Goal: Register for event/course

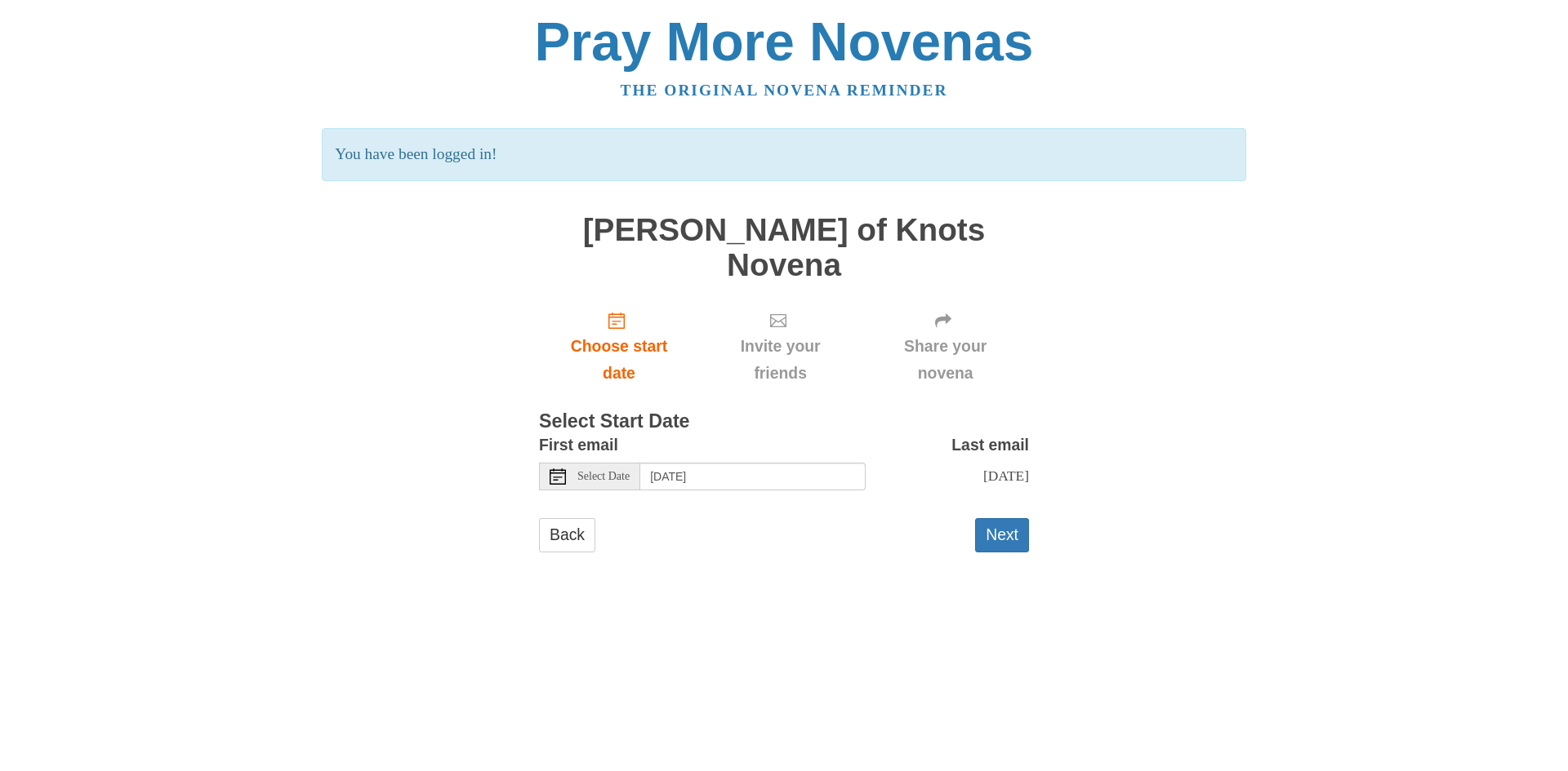
click at [624, 471] on span "Select Date" at bounding box center [603, 477] width 52 height 12
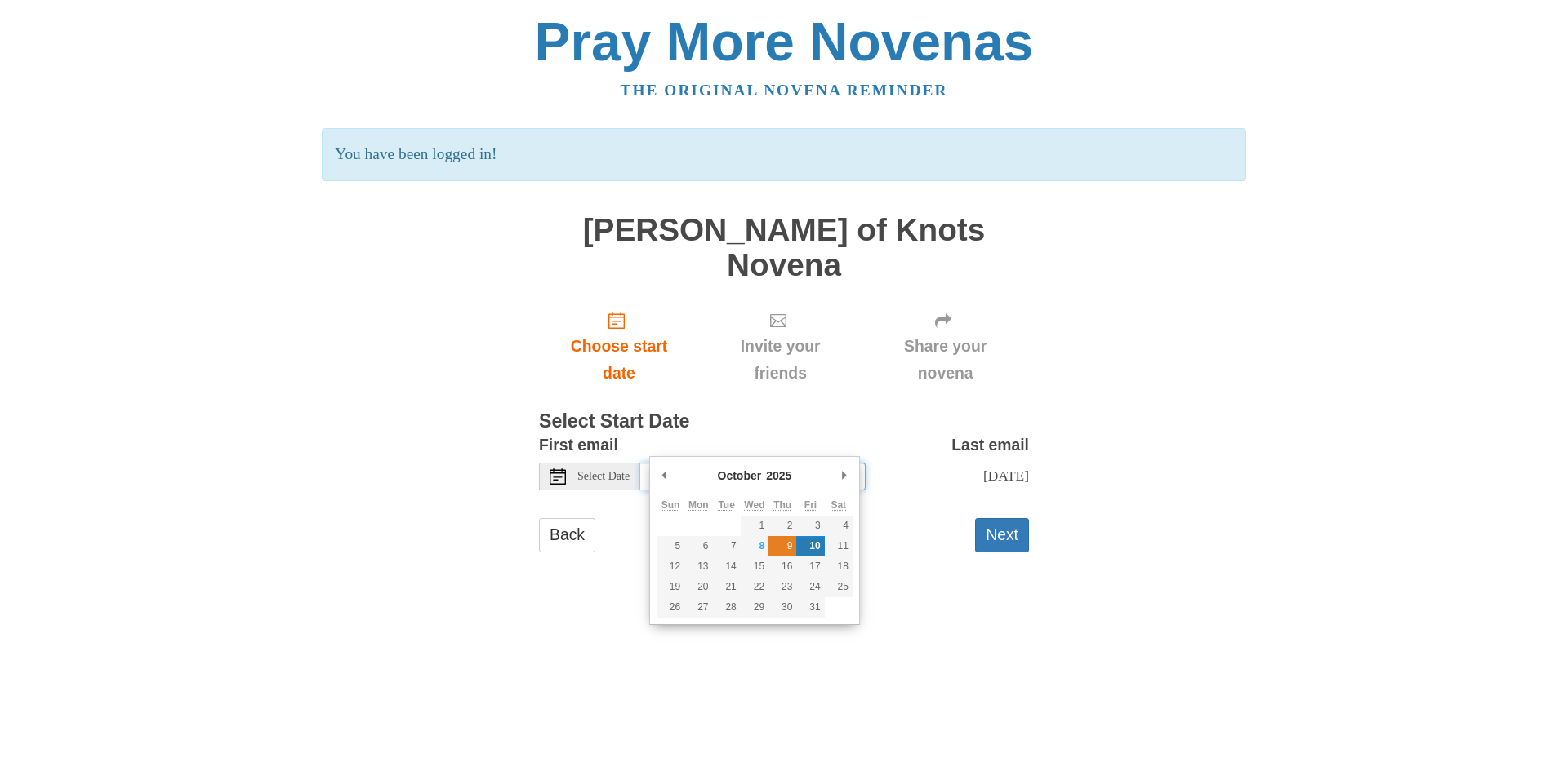
type input "Thursday, October 9th"
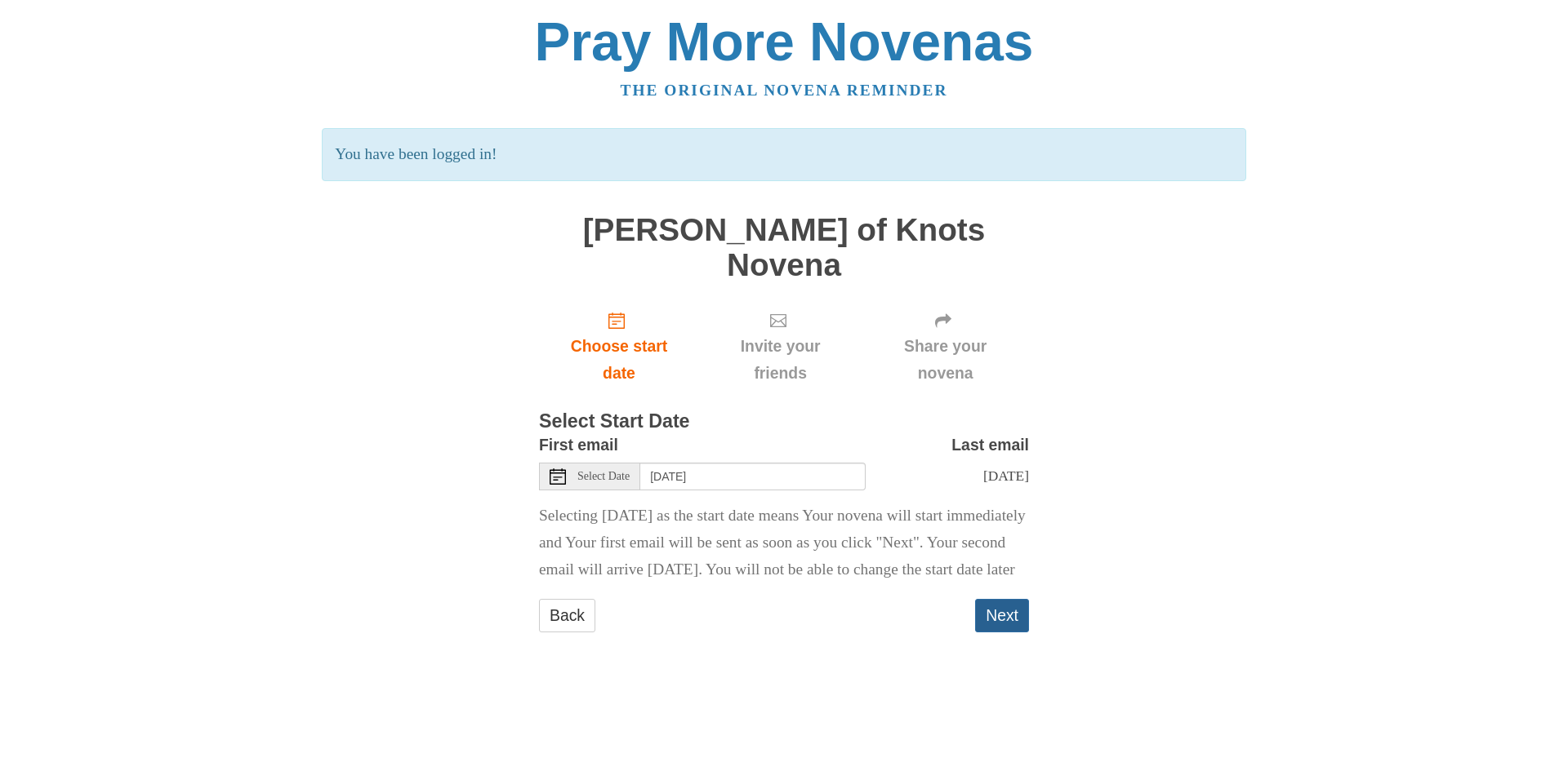
click at [1004, 615] on button "Next" at bounding box center [1002, 615] width 54 height 34
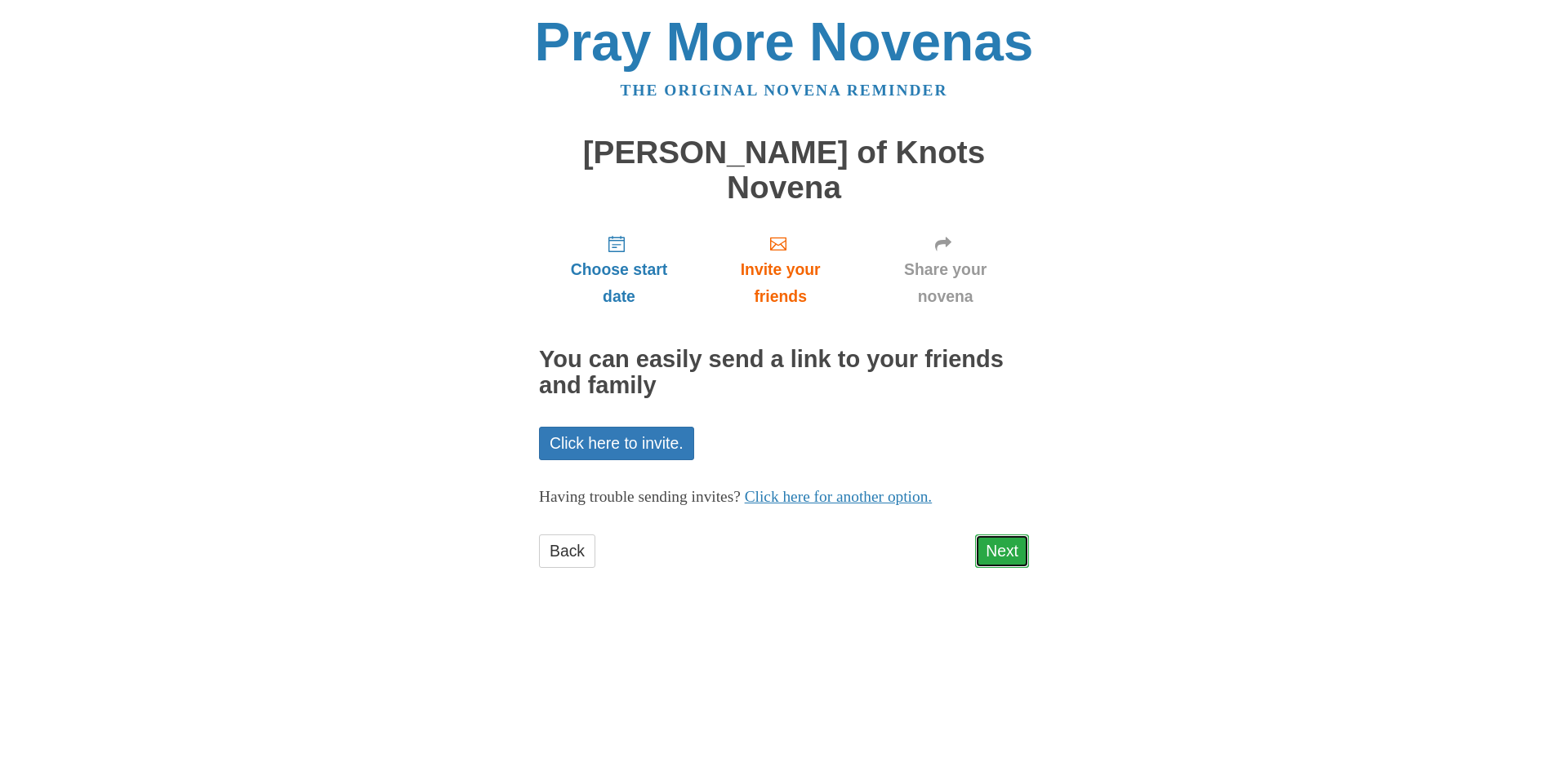
click at [993, 535] on link "Next" at bounding box center [1002, 551] width 54 height 34
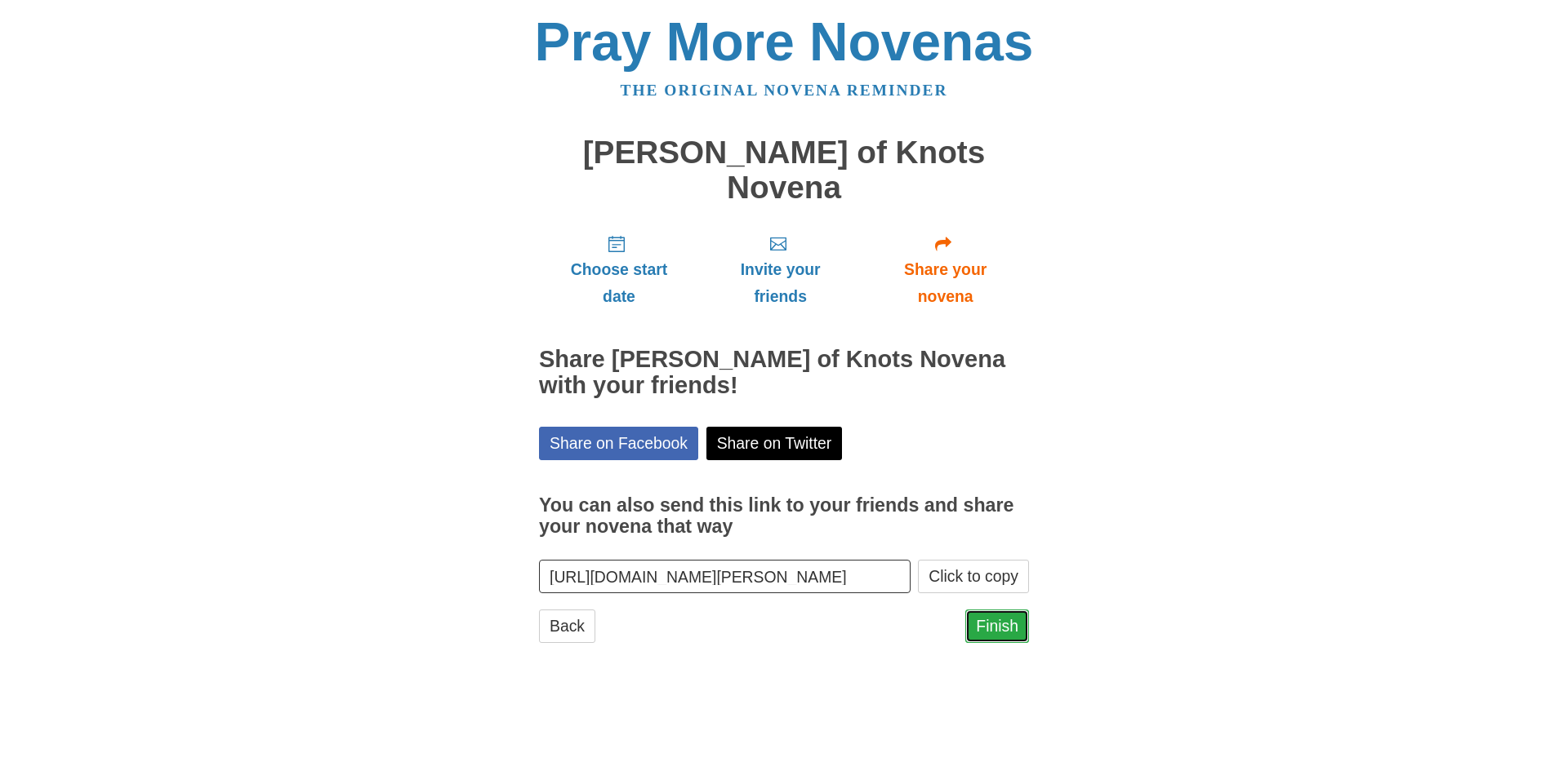
click at [997, 609] on link "Finish" at bounding box center [997, 626] width 63 height 34
